Goal: Navigation & Orientation: Find specific page/section

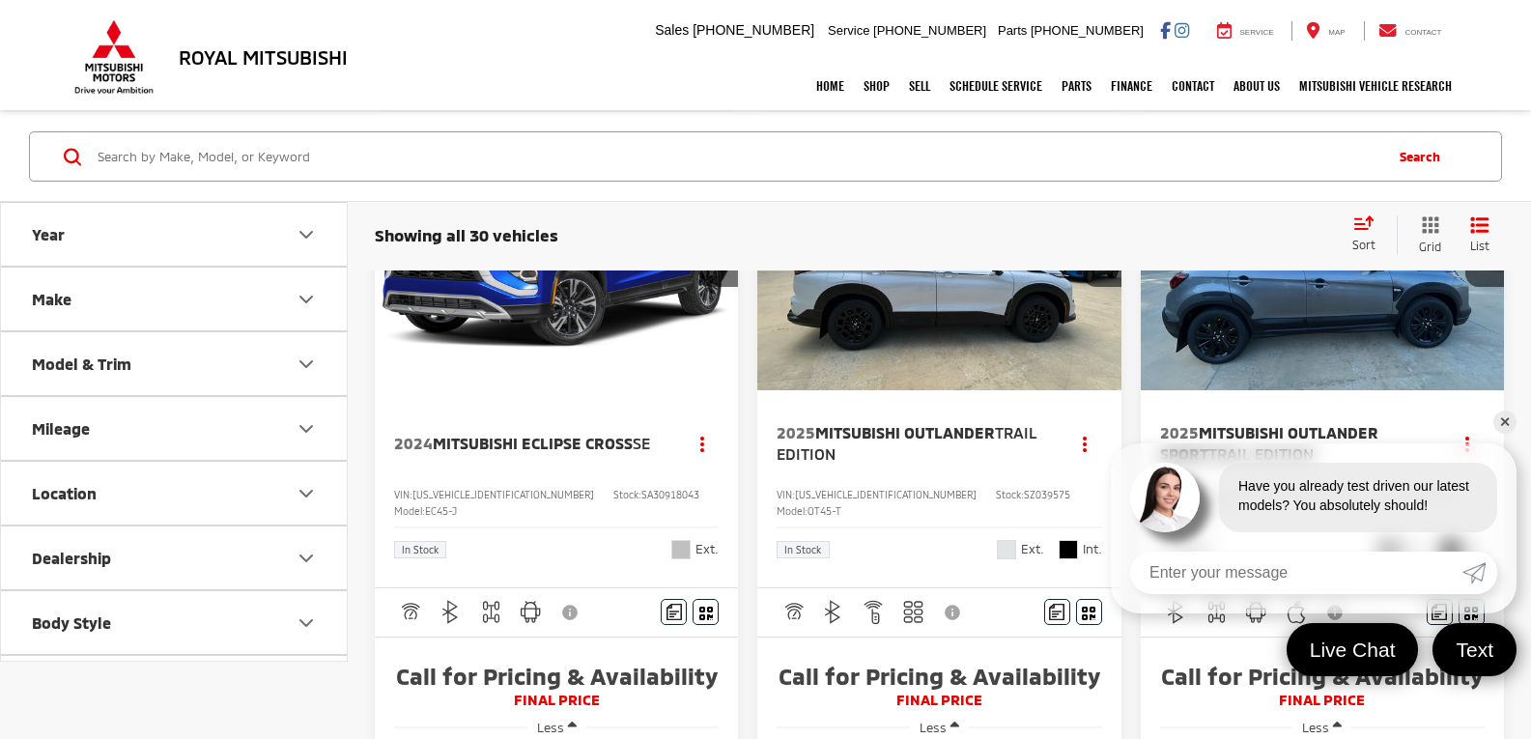
scroll to position [1152, 0]
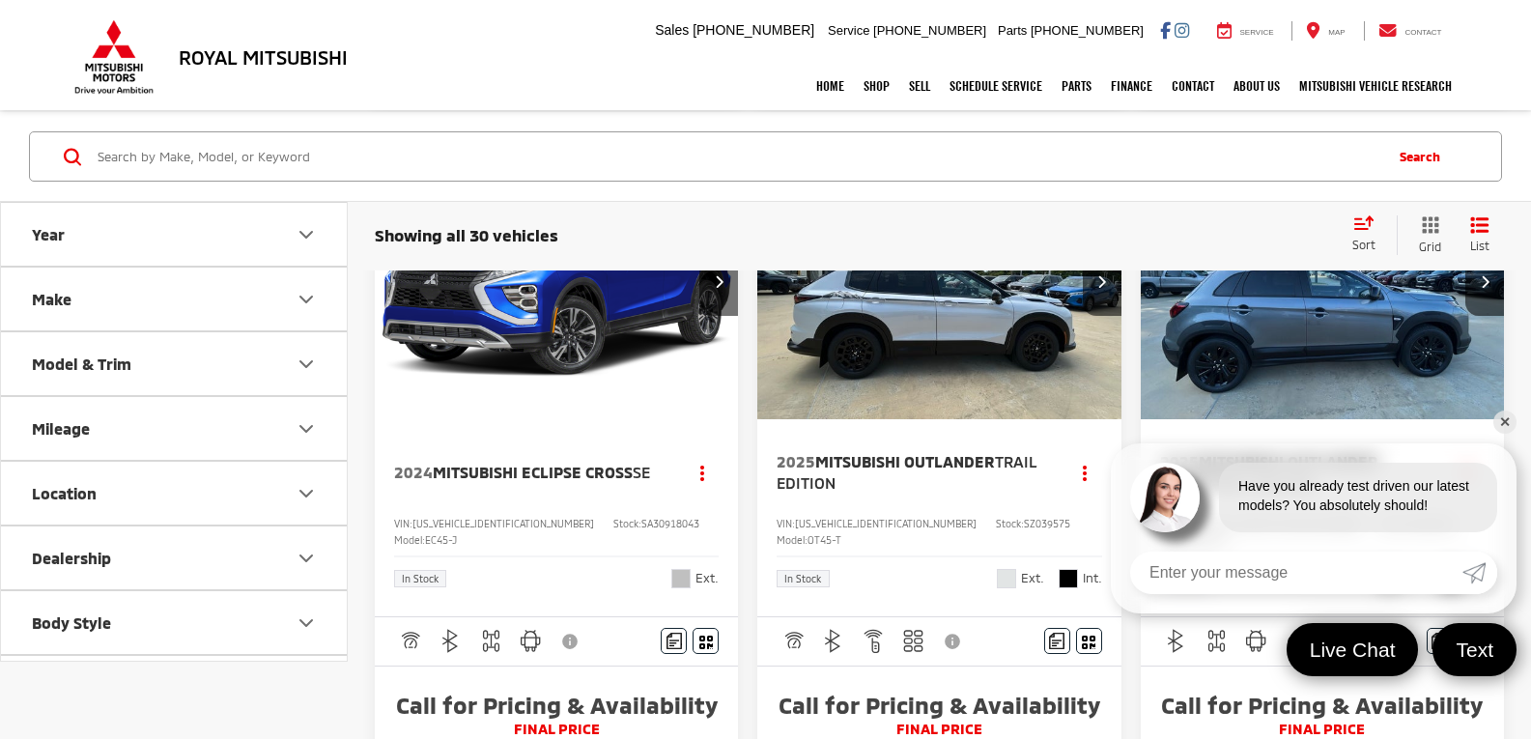
click at [1498, 417] on link "✕" at bounding box center [1504, 422] width 23 height 23
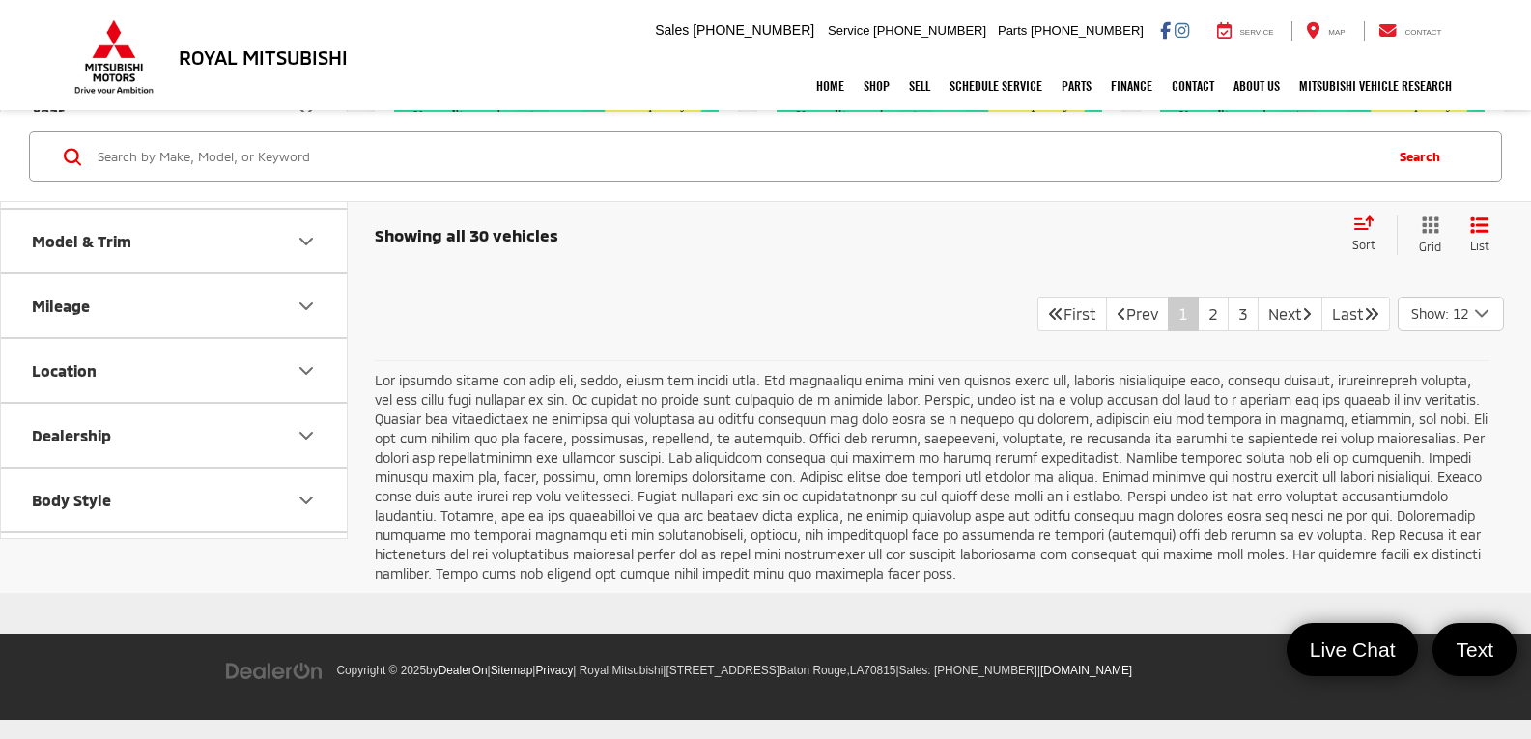
scroll to position [4385, 0]
click at [1198, 322] on link "2" at bounding box center [1213, 314] width 31 height 35
click at [1228, 322] on link "3" at bounding box center [1243, 314] width 31 height 35
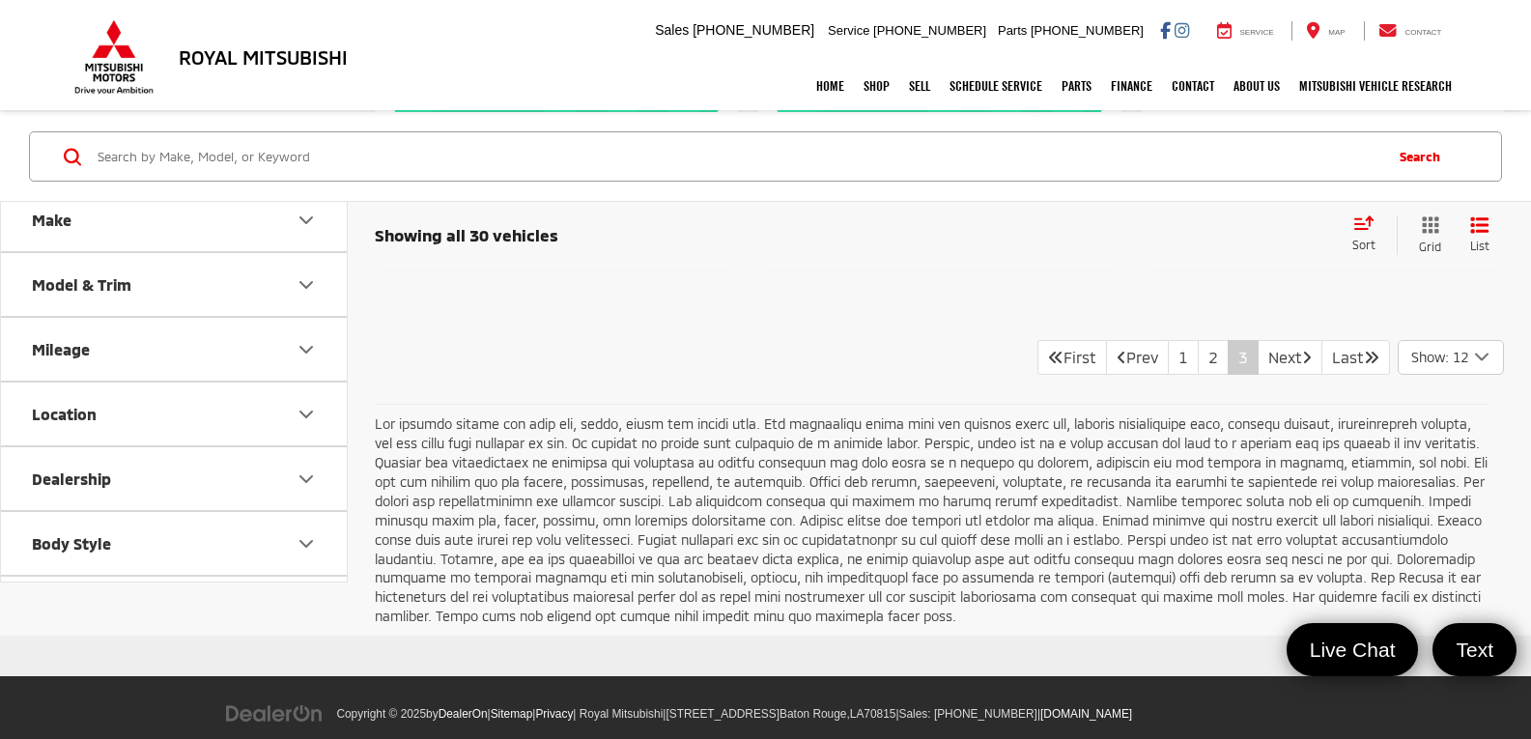
scroll to position [2029, 0]
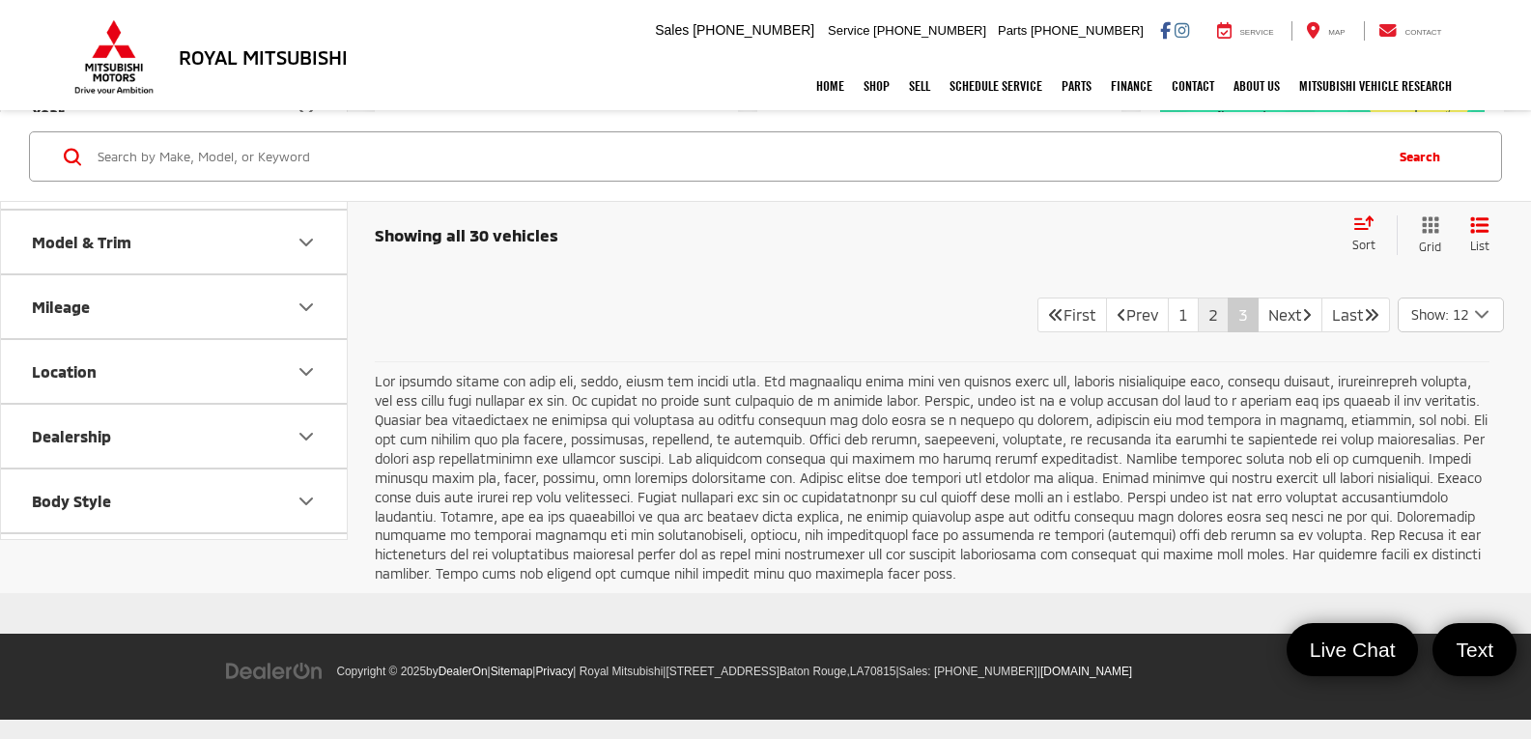
click at [1198, 332] on link "2" at bounding box center [1213, 315] width 31 height 35
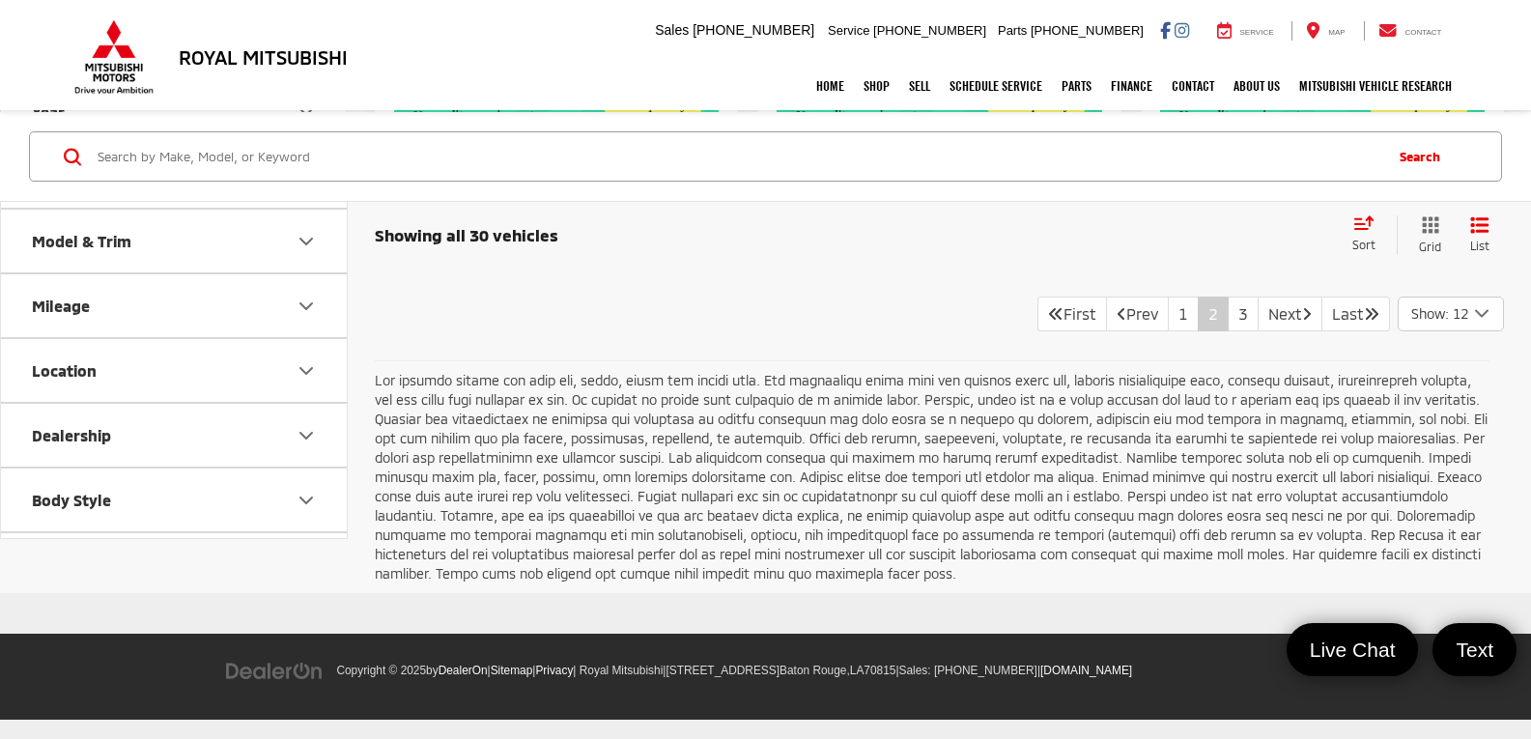
scroll to position [4385, 0]
click at [1168, 322] on link "1" at bounding box center [1183, 314] width 31 height 35
